Goal: Information Seeking & Learning: Learn about a topic

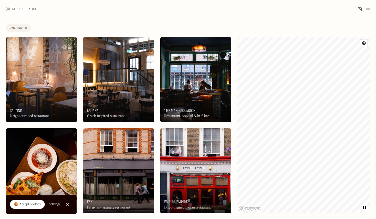
click at [27, 28] on link "Restaurant" at bounding box center [18, 28] width 25 height 8
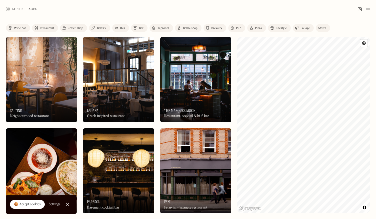
click at [185, 28] on div "Bottle shop" at bounding box center [190, 28] width 15 height 3
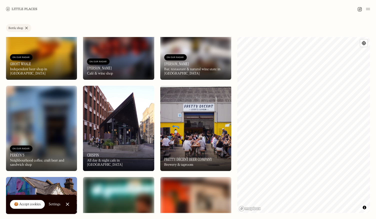
scroll to position [827, 0]
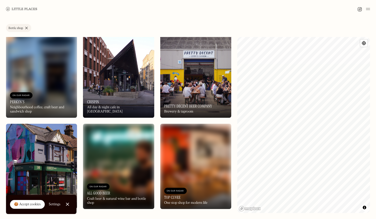
click at [182, 185] on div "On Our Radar Top Cuvee One stop shop for modern life" at bounding box center [195, 196] width 71 height 28
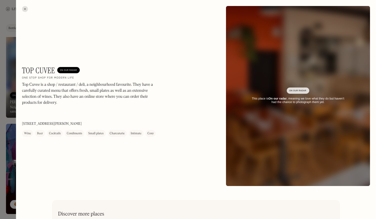
click at [24, 6] on div at bounding box center [25, 9] width 6 height 6
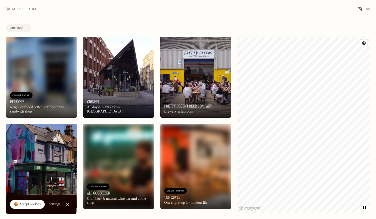
click at [106, 89] on img at bounding box center [118, 75] width 71 height 85
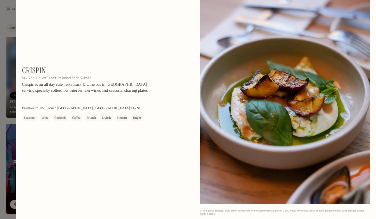
scroll to position [569, 0]
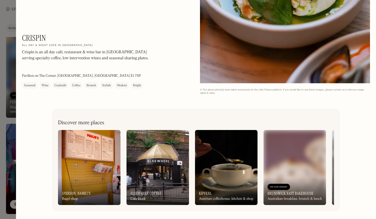
click at [6, 33] on div at bounding box center [188, 109] width 376 height 219
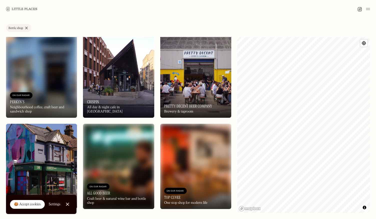
click at [219, 182] on div "On Our Radar Top Cuvee One stop shop for modern life" at bounding box center [195, 196] width 71 height 28
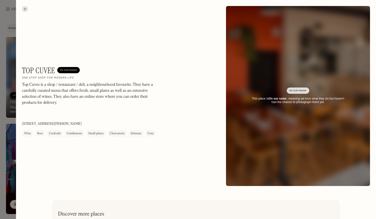
click at [3, 96] on div at bounding box center [188, 109] width 376 height 219
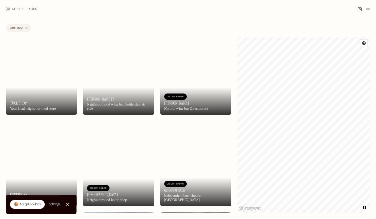
scroll to position [556, 0]
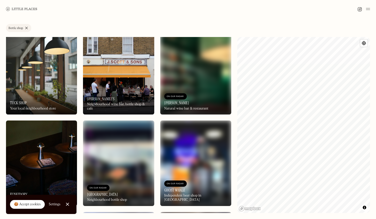
click at [64, 137] on img at bounding box center [41, 163] width 71 height 85
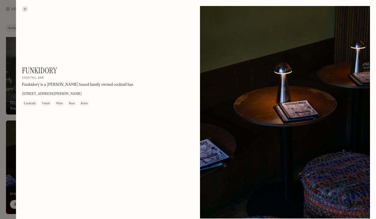
click at [24, 8] on div at bounding box center [25, 9] width 6 height 6
